Goal: Navigation & Orientation: Find specific page/section

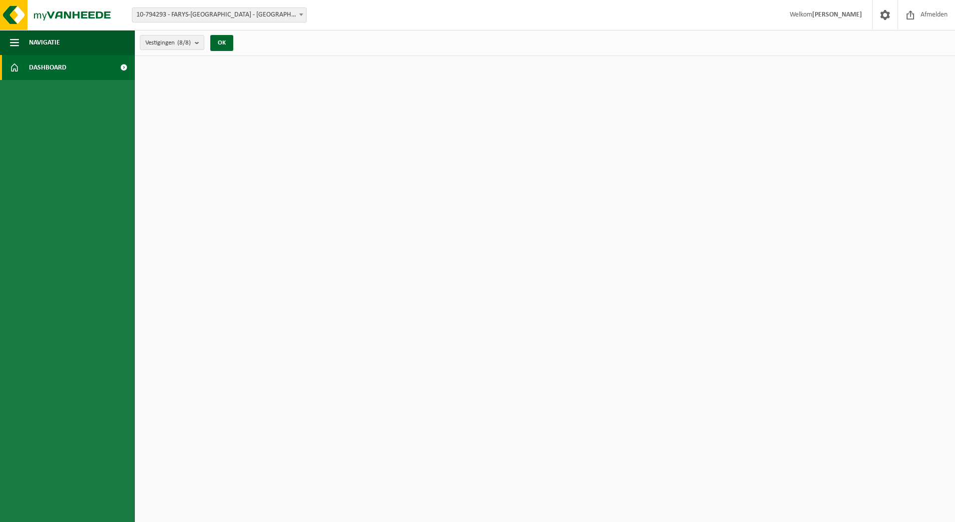
click at [126, 69] on span at bounding box center [123, 67] width 22 height 25
click at [230, 44] on button "OK" at bounding box center [221, 43] width 23 height 16
click at [228, 44] on button "OK" at bounding box center [221, 43] width 23 height 16
click at [28, 10] on img at bounding box center [60, 15] width 120 height 30
click at [196, 42] on button "Vestigingen (8/8)" at bounding box center [172, 42] width 64 height 15
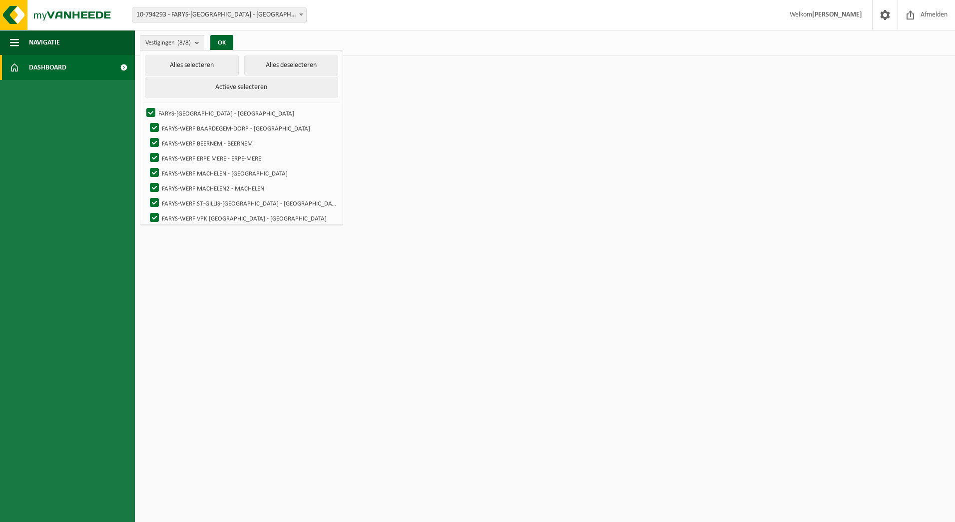
click at [401, 44] on div "Vestigingen (8/8) Alles selecteren Alles deselecteren Actieve selecteren FARYS-…" at bounding box center [545, 43] width 820 height 26
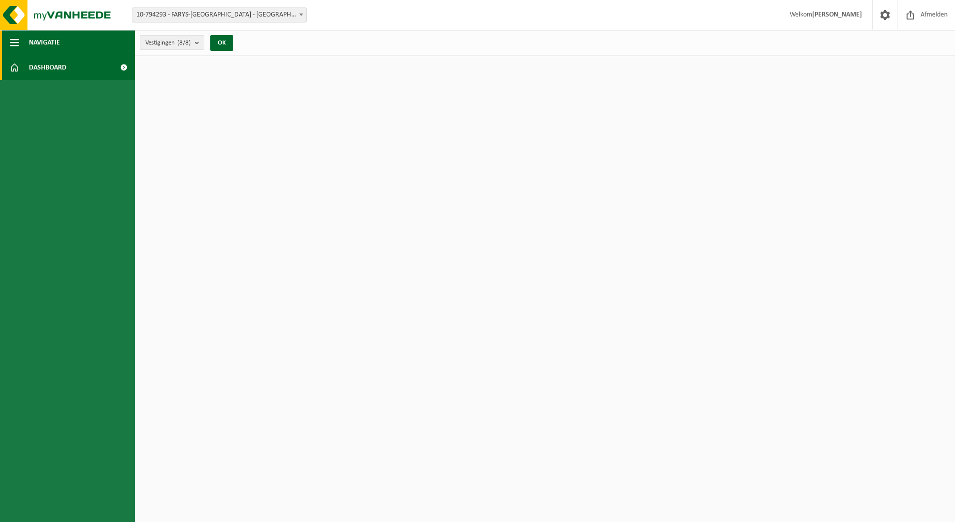
click at [27, 45] on button "Navigatie" at bounding box center [67, 42] width 135 height 25
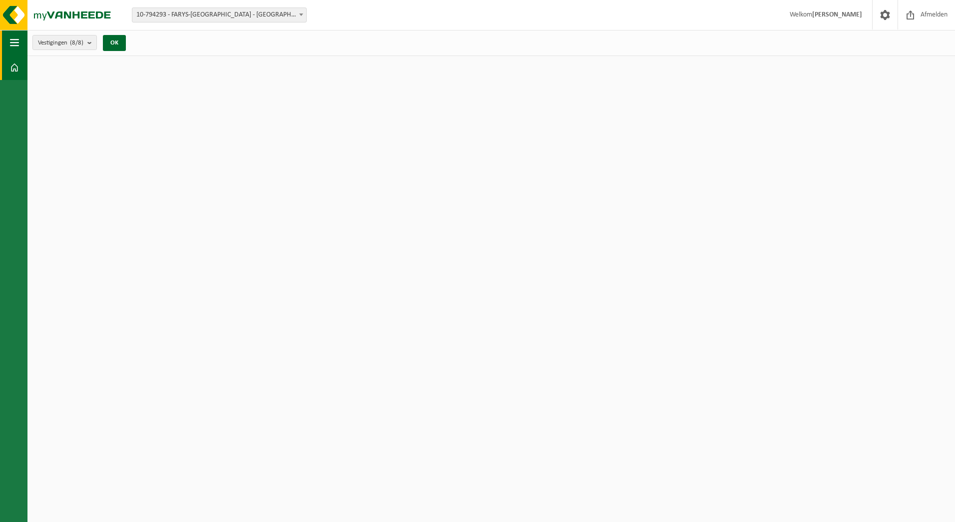
click at [27, 45] on button "Navigatie" at bounding box center [13, 42] width 27 height 25
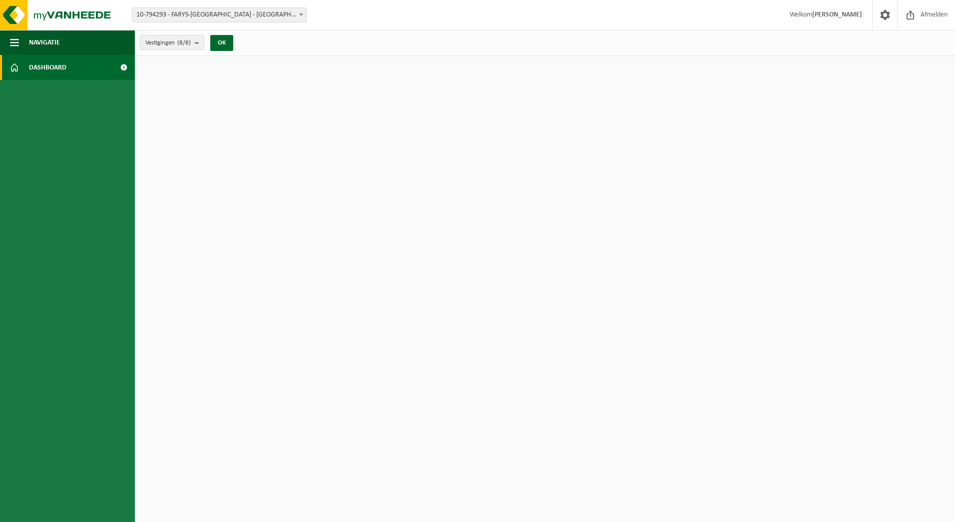
click at [34, 67] on span "Dashboard" at bounding box center [47, 67] width 37 height 25
click at [119, 68] on span at bounding box center [123, 67] width 22 height 25
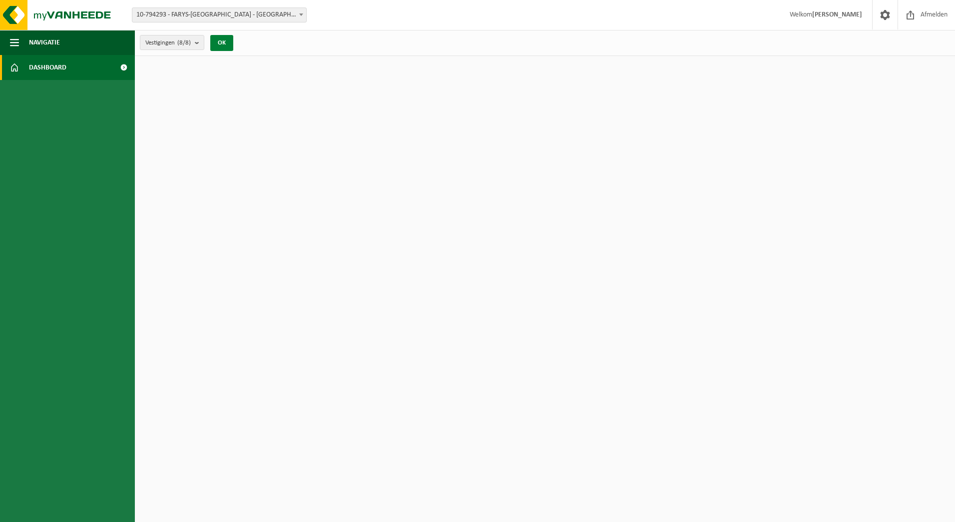
click at [222, 36] on button "OK" at bounding box center [221, 43] width 23 height 16
click at [222, 44] on button "OK" at bounding box center [221, 43] width 23 height 16
click at [43, 43] on span "Navigatie" at bounding box center [44, 42] width 31 height 25
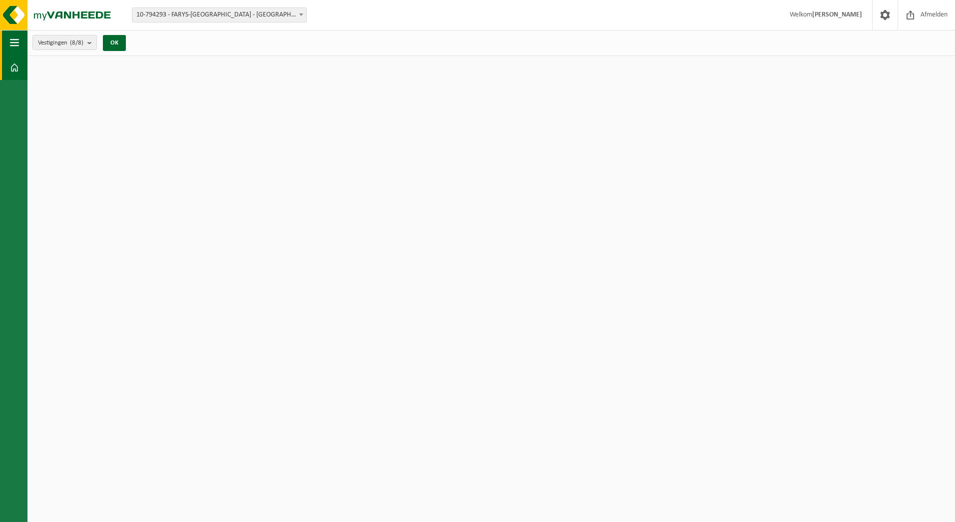
click at [16, 42] on span "button" at bounding box center [14, 42] width 9 height 25
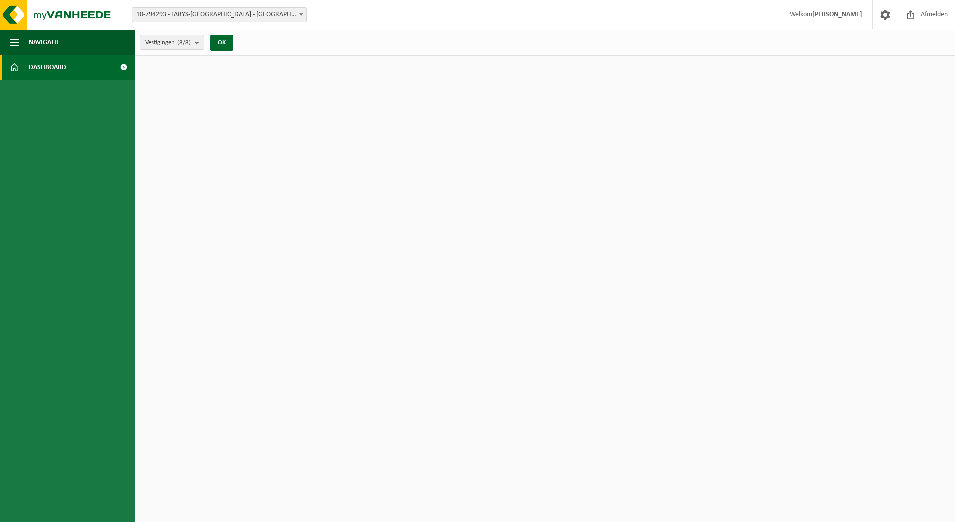
click at [20, 69] on link "Dashboard" at bounding box center [67, 67] width 135 height 25
click at [120, 66] on span at bounding box center [123, 67] width 22 height 25
